Goal: Information Seeking & Learning: Learn about a topic

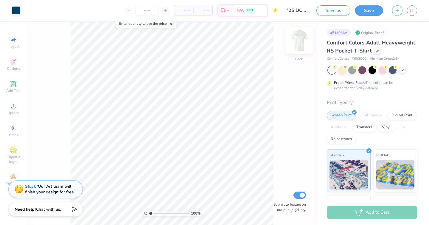
click at [304, 40] on img at bounding box center [299, 41] width 24 height 24
click at [377, 50] on icon at bounding box center [377, 50] width 3 height 3
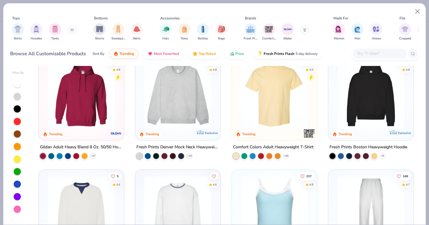
scroll to position [19, 0]
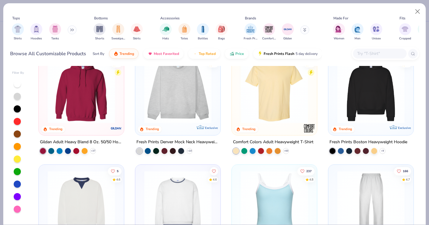
click at [372, 57] on input "text" at bounding box center [380, 53] width 46 height 7
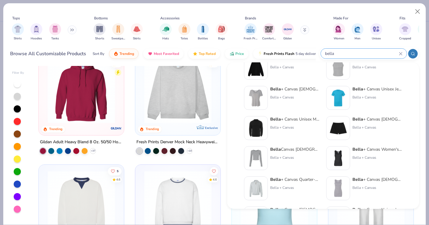
scroll to position [0, 0]
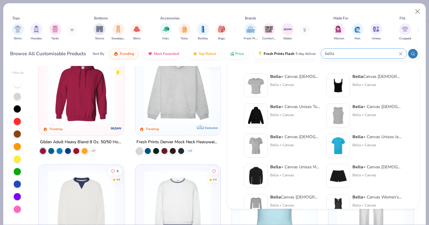
type input "bella"
click at [258, 82] on img at bounding box center [256, 85] width 18 height 18
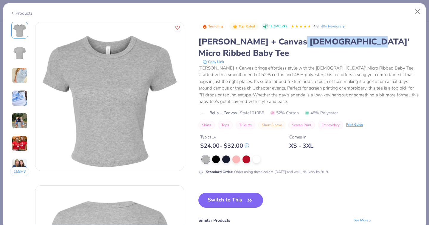
drag, startPoint x: 287, startPoint y: 40, endPoint x: 351, endPoint y: 41, distance: 64.4
click at [351, 41] on div "[PERSON_NAME] + Canvas [DEMOGRAPHIC_DATA]' Micro Ribbed Baby Tee" at bounding box center [309, 47] width 221 height 23
click at [273, 67] on div "[PERSON_NAME] + Canvas brings effortless style with the [DEMOGRAPHIC_DATA]' Mic…" at bounding box center [309, 85] width 221 height 40
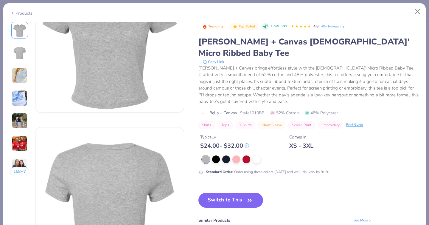
scroll to position [58, 0]
click at [18, 73] on img at bounding box center [20, 75] width 16 height 16
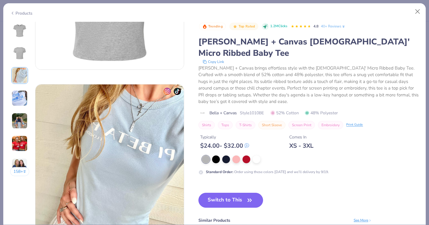
scroll to position [327, 0]
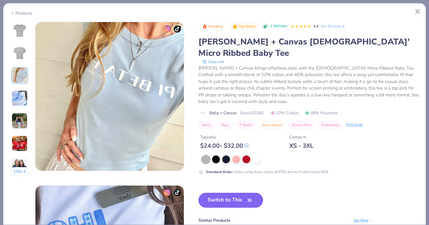
click at [21, 96] on img at bounding box center [20, 98] width 16 height 16
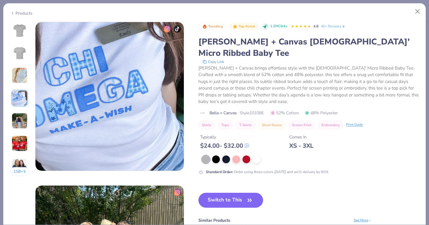
click at [22, 114] on img at bounding box center [20, 121] width 16 height 16
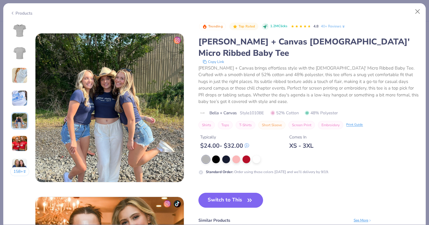
scroll to position [654, 0]
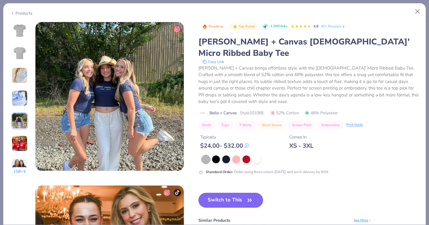
click at [17, 123] on img at bounding box center [20, 121] width 16 height 16
click at [16, 144] on img at bounding box center [20, 143] width 16 height 16
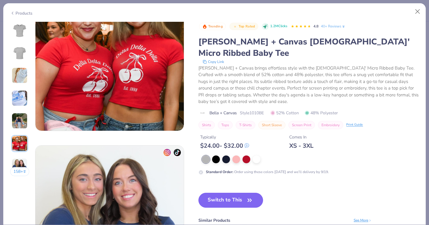
scroll to position [858, 0]
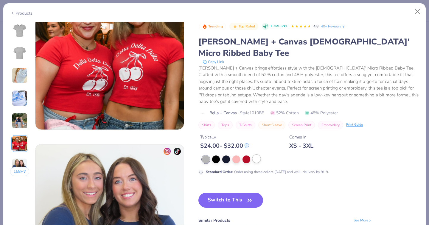
click at [256, 155] on div at bounding box center [257, 159] width 8 height 8
click at [248, 155] on div at bounding box center [247, 159] width 8 height 8
click at [237, 155] on div at bounding box center [237, 159] width 8 height 8
click at [228, 155] on div at bounding box center [226, 159] width 8 height 8
click at [218, 155] on div at bounding box center [216, 159] width 8 height 8
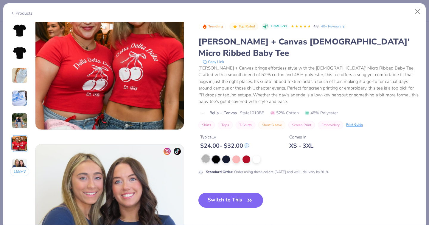
click at [207, 155] on div at bounding box center [206, 159] width 8 height 8
click at [21, 11] on div "Products" at bounding box center [21, 13] width 22 height 6
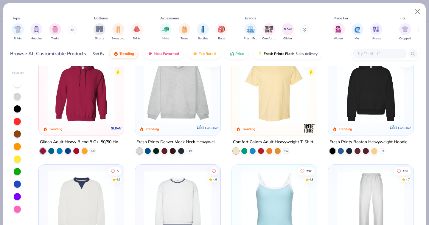
click at [369, 54] on input "text" at bounding box center [380, 53] width 46 height 7
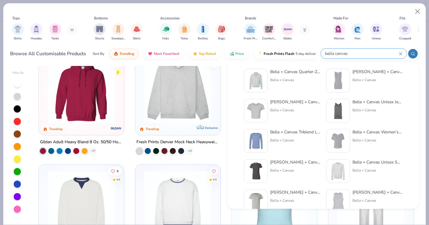
scroll to position [156, 0]
type input "bella canvas"
click at [281, 101] on div "[PERSON_NAME] + Canvas [DEMOGRAPHIC_DATA]' Flowy Cropped T-Shirt" at bounding box center [295, 101] width 50 height 6
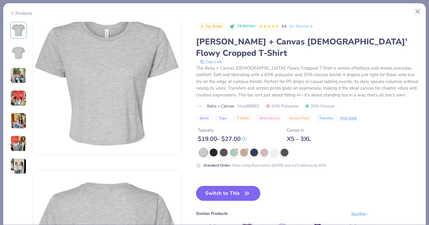
click at [22, 73] on img at bounding box center [18, 75] width 16 height 16
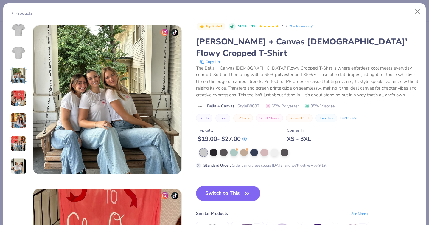
scroll to position [327, 0]
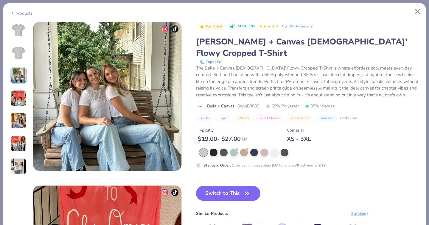
click at [21, 101] on img at bounding box center [18, 98] width 16 height 16
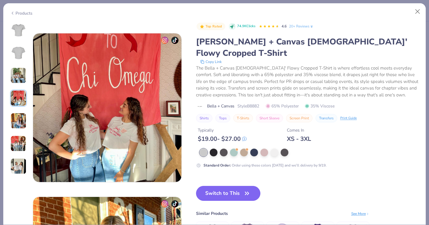
scroll to position [490, 0]
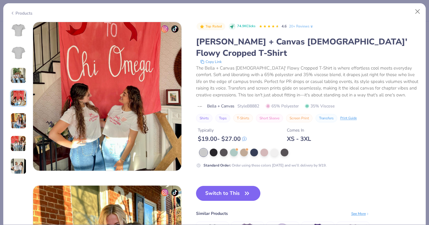
click at [22, 123] on img at bounding box center [18, 121] width 16 height 16
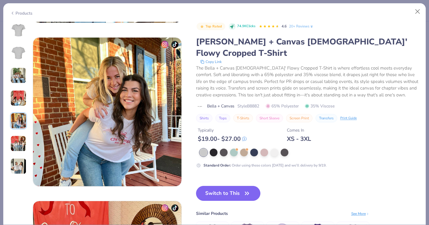
scroll to position [654, 0]
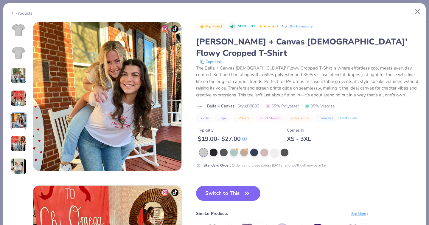
click at [24, 13] on div "Products" at bounding box center [21, 13] width 22 height 6
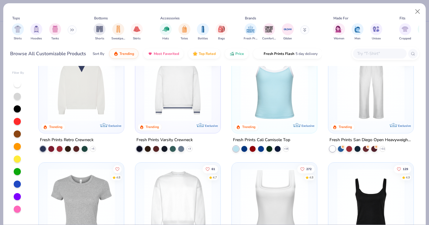
scroll to position [139, 0]
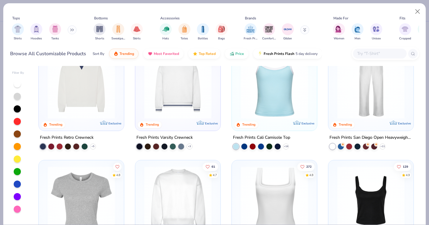
click at [377, 55] on input "text" at bounding box center [380, 53] width 46 height 7
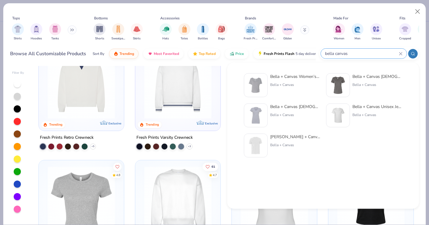
type input "bella canvas"
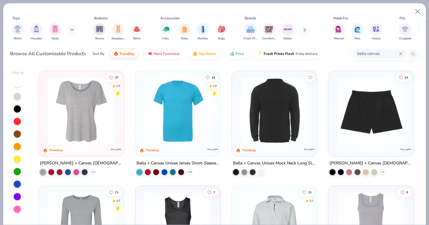
scroll to position [196, 0]
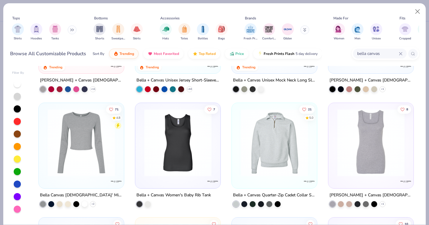
click at [77, 159] on img at bounding box center [81, 142] width 73 height 67
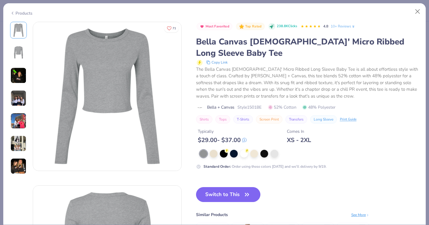
click at [14, 48] on img at bounding box center [18, 53] width 14 height 14
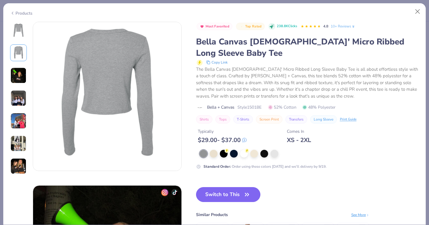
click at [18, 76] on img at bounding box center [18, 75] width 16 height 16
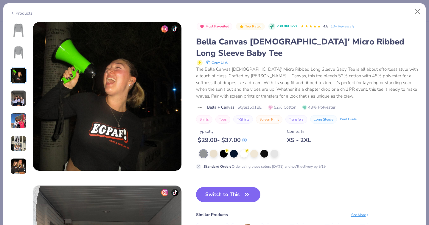
click at [20, 101] on img at bounding box center [18, 98] width 16 height 16
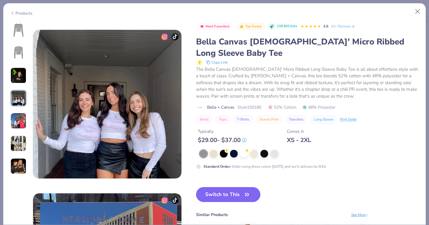
scroll to position [490, 0]
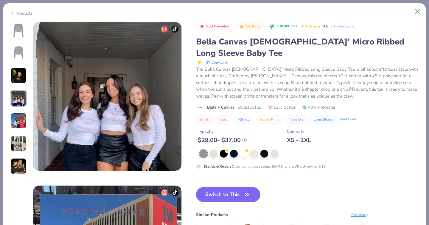
click at [20, 119] on img at bounding box center [18, 121] width 16 height 16
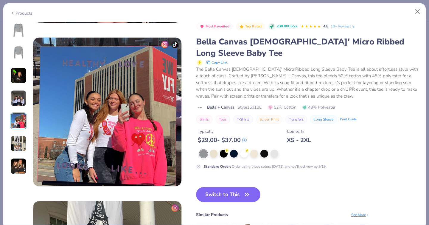
scroll to position [654, 0]
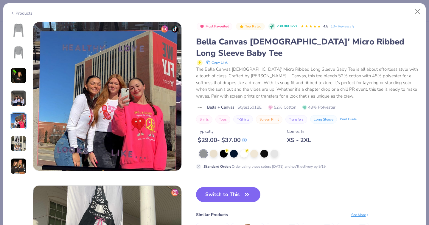
click at [19, 140] on img at bounding box center [18, 143] width 16 height 16
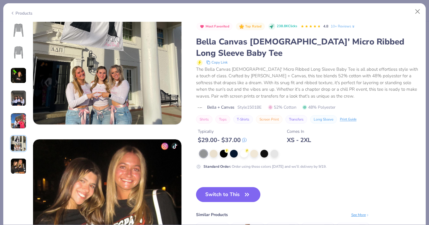
scroll to position [863, 0]
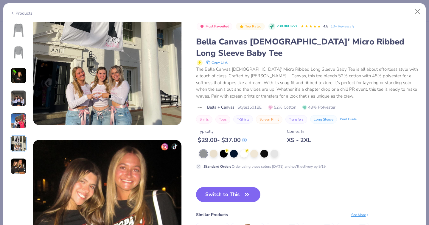
click at [23, 12] on div "Products" at bounding box center [21, 13] width 22 height 6
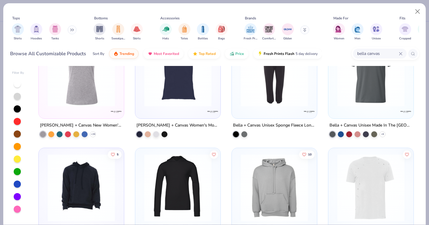
scroll to position [1528, 0]
click at [418, 10] on button "Close" at bounding box center [417, 11] width 11 height 11
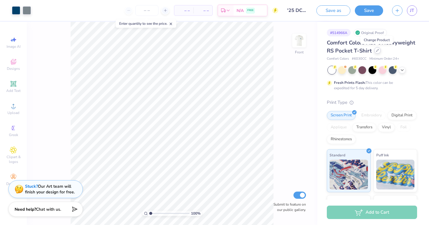
click at [376, 51] on icon at bounding box center [377, 50] width 3 height 3
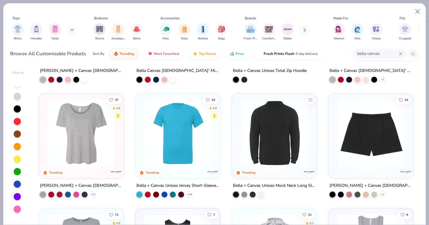
scroll to position [92, 0]
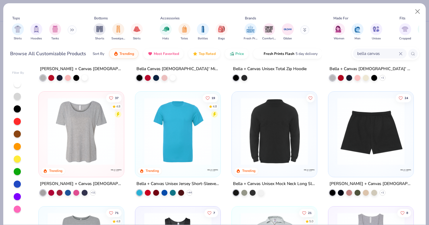
click at [387, 50] on input "bella canvas" at bounding box center [378, 53] width 42 height 7
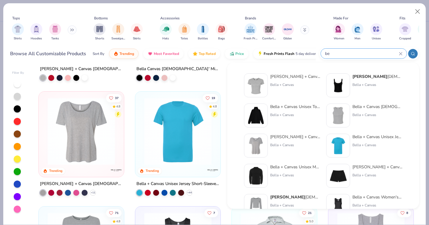
type input "b"
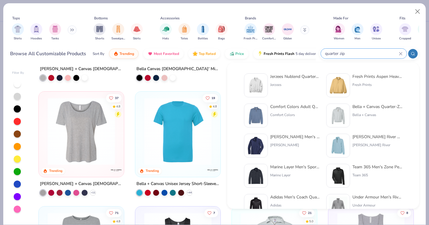
type input "quarter zip"
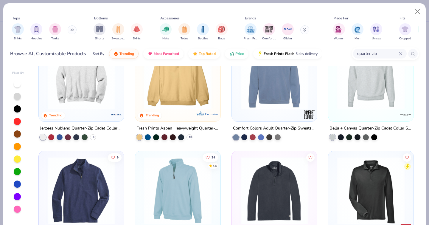
scroll to position [0, 0]
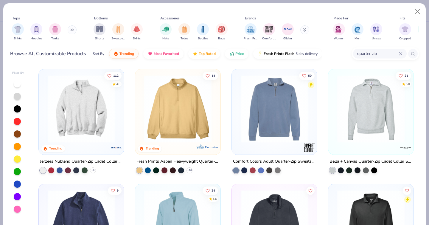
click at [103, 132] on img at bounding box center [81, 108] width 73 height 67
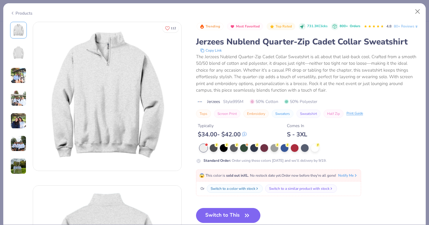
drag, startPoint x: 248, startPoint y: 69, endPoint x: 268, endPoint y: 76, distance: 21.4
click at [268, 76] on div "The Jerzees Nublend Quarter-Zip Cadet Collar Sweatshirt is all about that laid-…" at bounding box center [307, 73] width 223 height 40
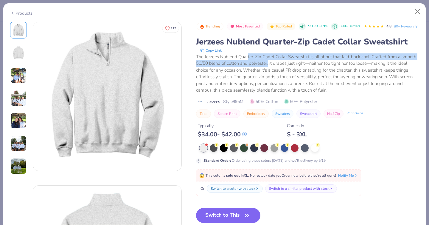
click at [268, 76] on div "The Jerzees Nublend Quarter-Zip Cadet Collar Sweatshirt is all about that laid-…" at bounding box center [307, 73] width 223 height 40
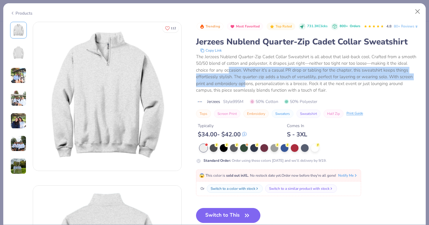
drag, startPoint x: 228, startPoint y: 81, endPoint x: 245, endPoint y: 93, distance: 21.6
click at [245, 93] on div "The Jerzees Nublend Quarter-Zip Cadet Collar Sweatshirt is all about that laid-…" at bounding box center [307, 73] width 223 height 40
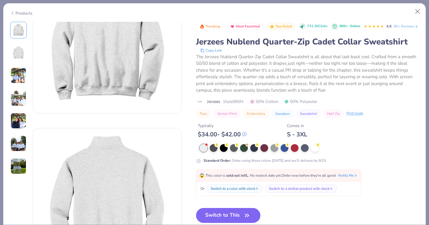
click at [23, 76] on img at bounding box center [18, 75] width 16 height 16
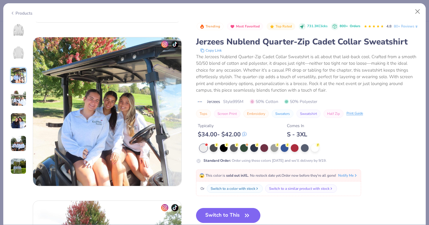
scroll to position [327, 0]
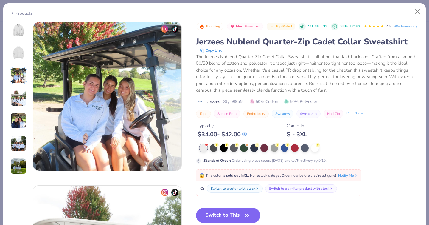
click at [18, 100] on img at bounding box center [18, 98] width 16 height 16
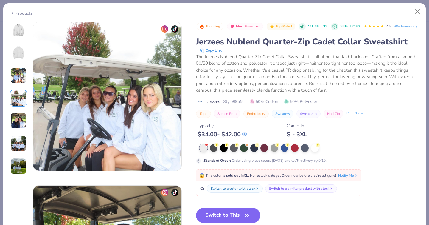
click at [19, 118] on img at bounding box center [18, 121] width 16 height 16
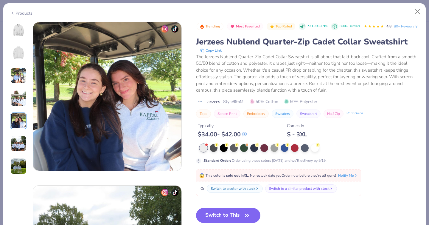
click at [18, 138] on img at bounding box center [18, 143] width 16 height 16
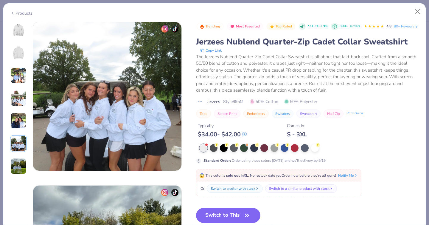
click at [18, 169] on img at bounding box center [18, 166] width 16 height 16
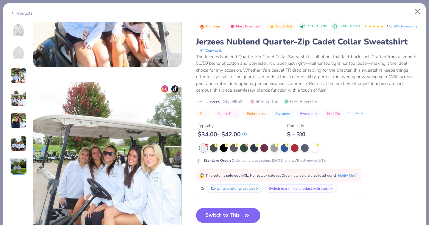
scroll to position [444, 0]
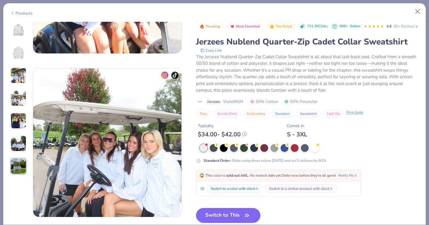
click at [358, 115] on div "Print Guide" at bounding box center [355, 112] width 17 height 5
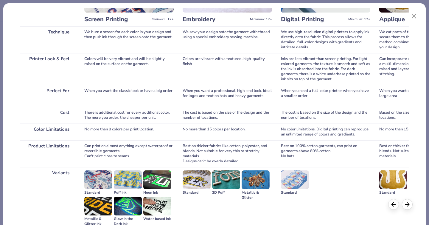
scroll to position [92, 0]
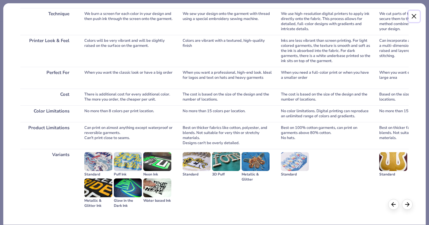
click at [412, 12] on button "Close" at bounding box center [414, 16] width 11 height 11
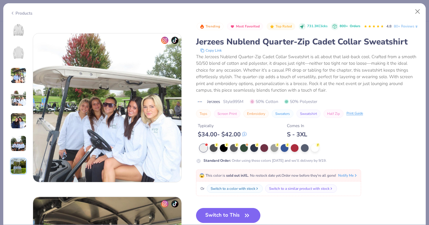
scroll to position [479, 0]
click at [416, 12] on button "Close" at bounding box center [417, 11] width 11 height 11
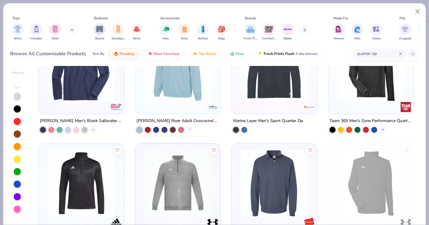
scroll to position [157, 0]
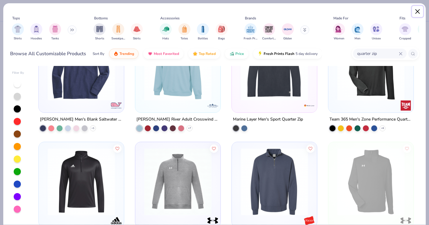
click at [418, 7] on button "Close" at bounding box center [417, 11] width 11 height 11
